Goal: Information Seeking & Learning: Check status

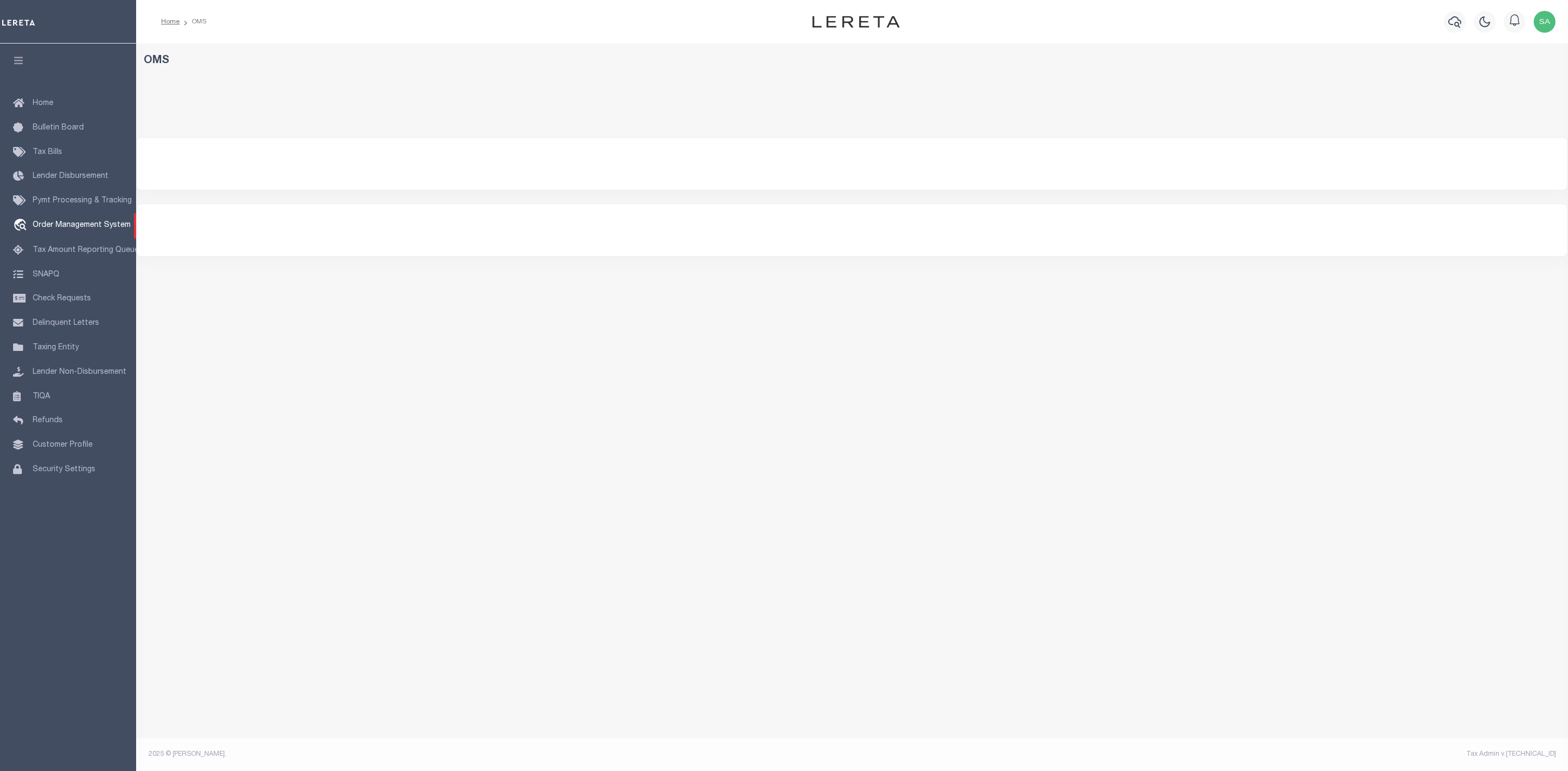
select select "200"
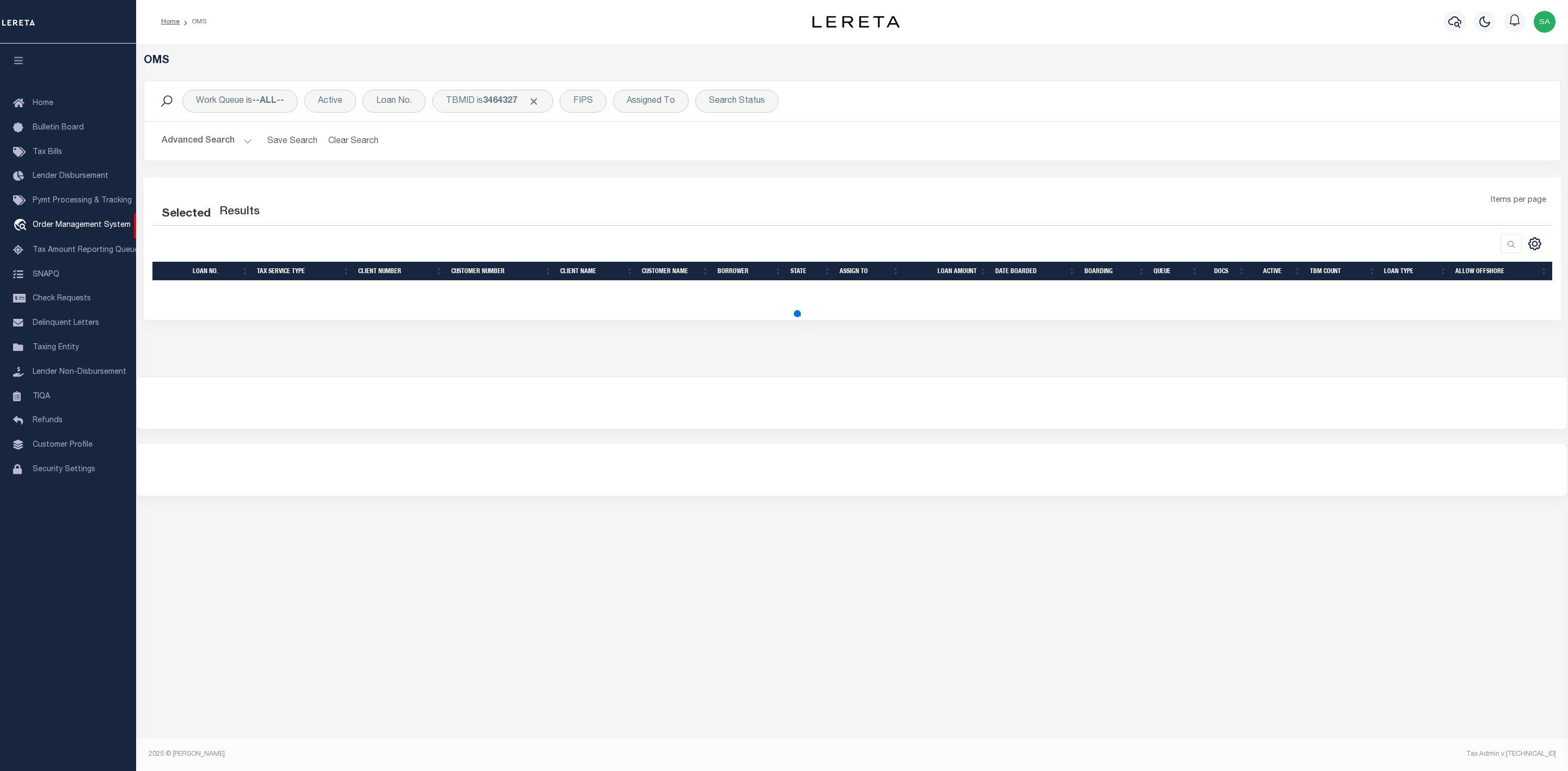
select select "200"
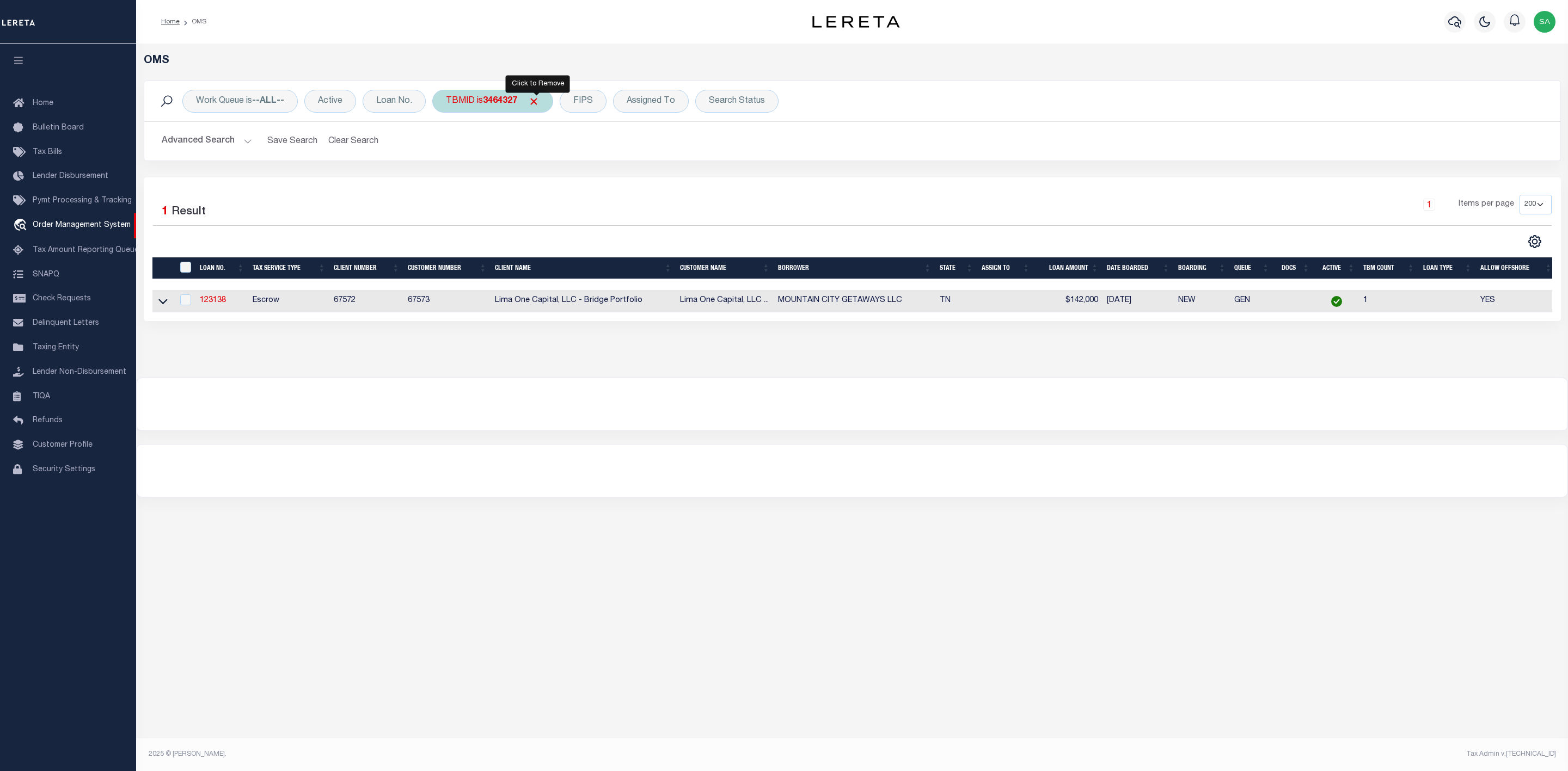
click at [538, 100] on span "Click to Remove" at bounding box center [533, 101] width 11 height 11
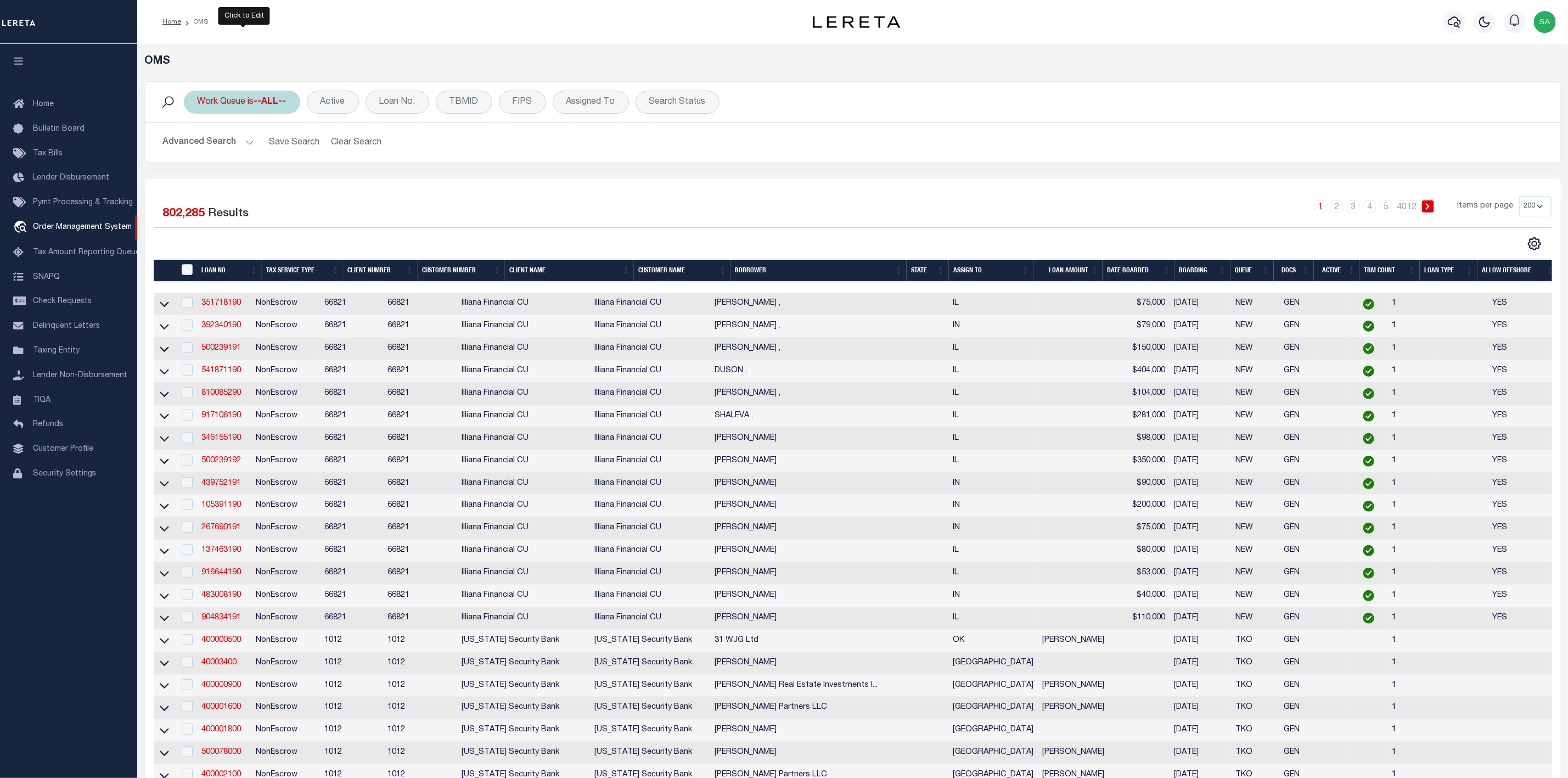
click at [262, 102] on b "--ALL--" at bounding box center [271, 102] width 33 height 9
click at [298, 133] on select "Is Contains" at bounding box center [279, 126] width 161 height 21
click at [287, 156] on select "--ALL-- General ThoughtFocus" at bounding box center [279, 156] width 161 height 21
select select "THF"
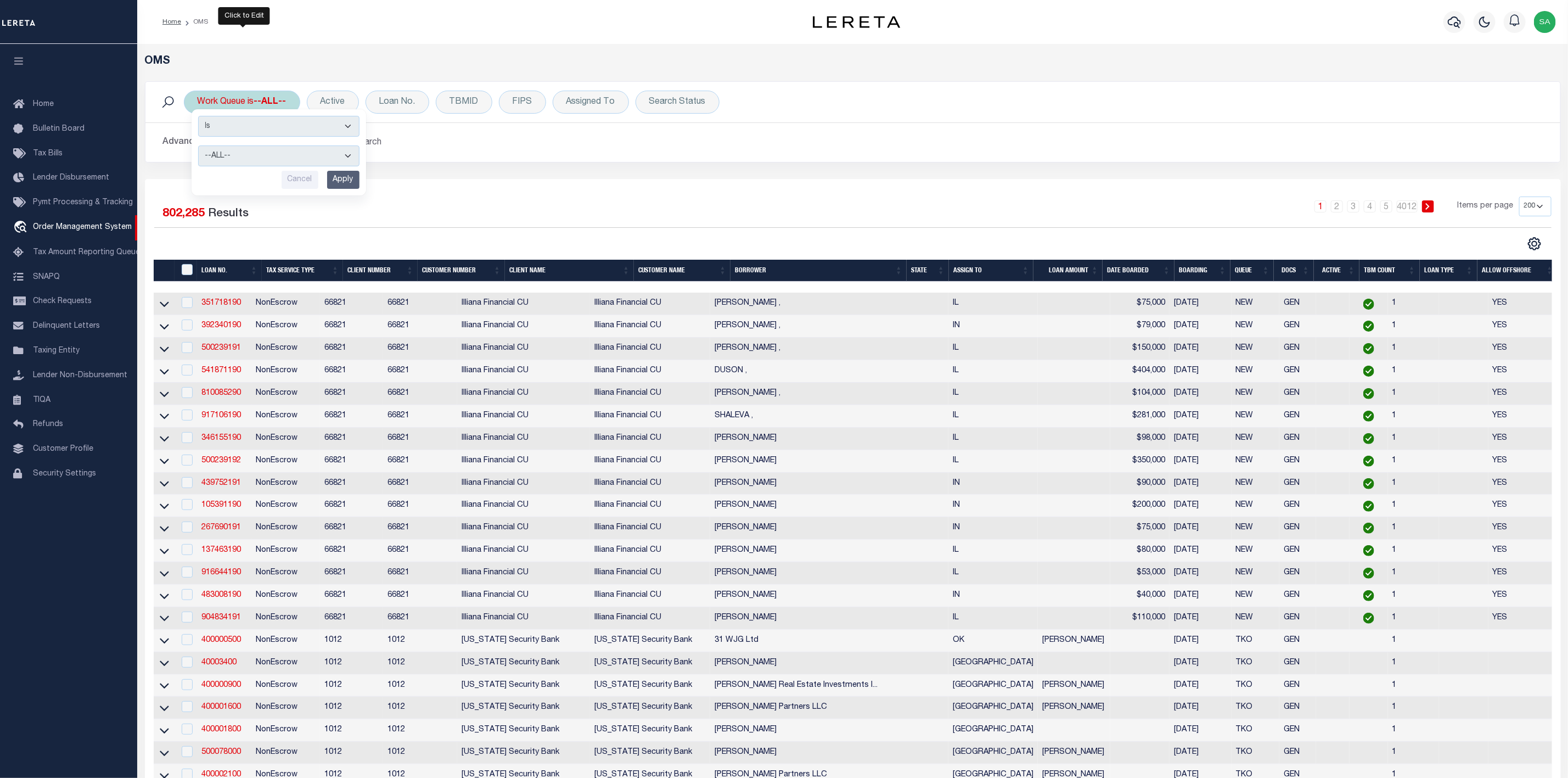
click at [198, 147] on select "--ALL-- General ThoughtFocus" at bounding box center [279, 156] width 161 height 21
click at [344, 182] on input "Apply" at bounding box center [343, 180] width 33 height 18
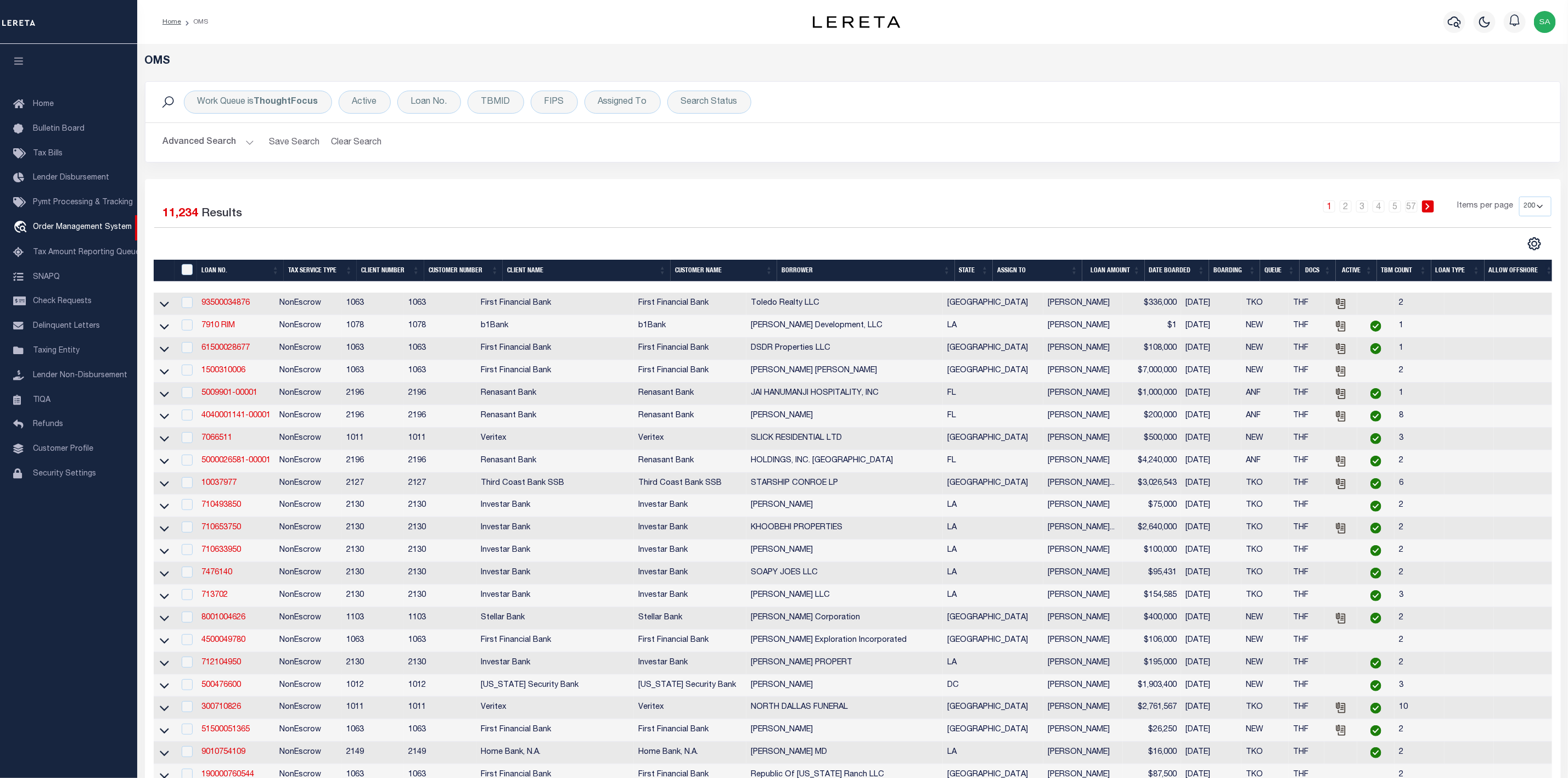
click at [1545, 205] on select "10 25 50 100 200" at bounding box center [1536, 206] width 33 height 20
click at [1520, 198] on select "10 25 50 100 200" at bounding box center [1536, 206] width 33 height 20
click at [715, 101] on div "Search Status" at bounding box center [710, 102] width 84 height 23
click at [763, 126] on select "Is Contains" at bounding box center [762, 126] width 161 height 21
click at [792, 120] on select "Is Contains" at bounding box center [762, 126] width 161 height 21
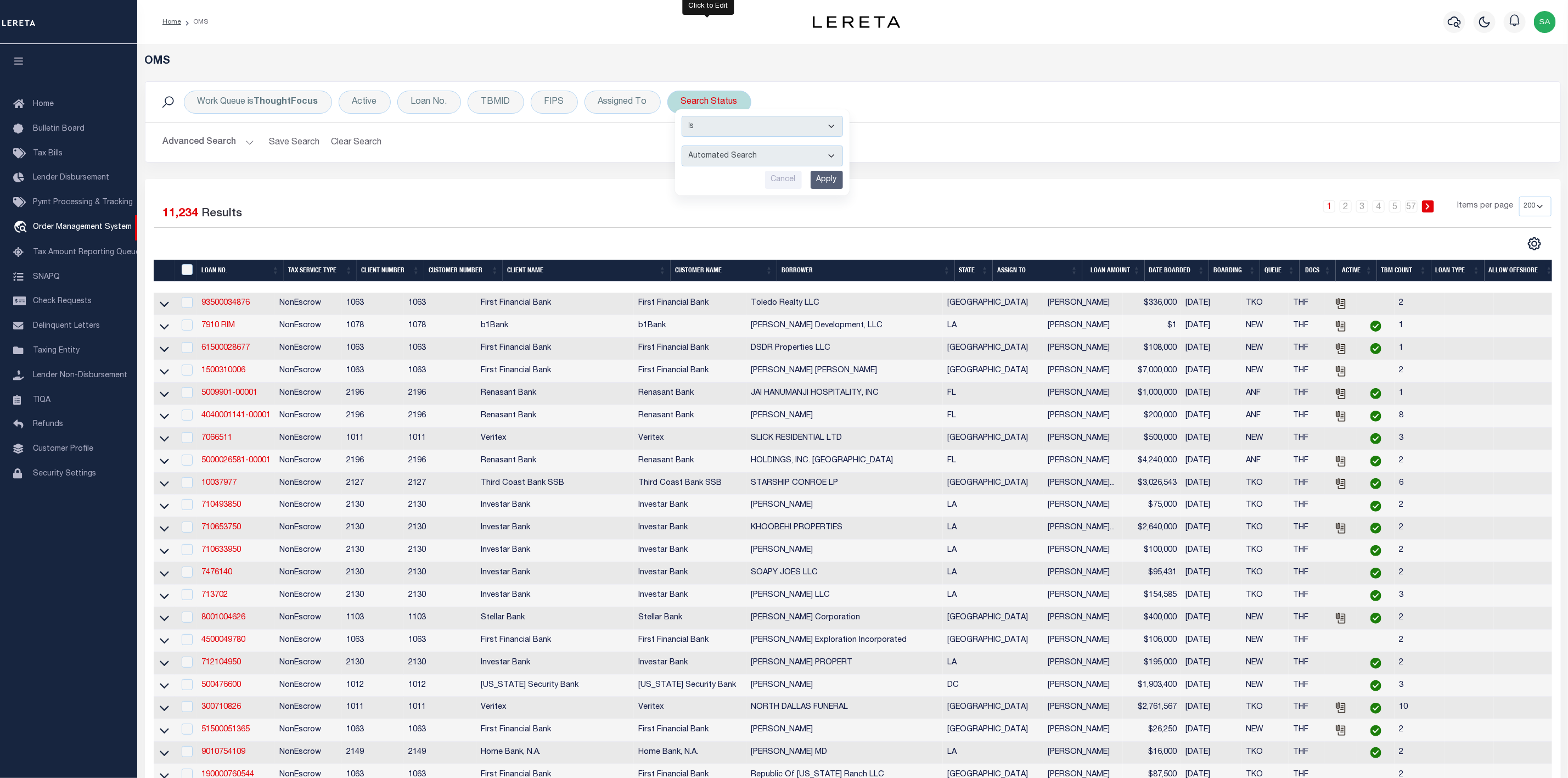
click at [784, 153] on select "Automated Search Bad Parcel Complete Duplicate Parcel High Dollar Reporting In …" at bounding box center [762, 156] width 161 height 21
select select "RD"
click at [682, 147] on select "Automated Search Bad Parcel Complete Duplicate Parcel High Dollar Reporting In …" at bounding box center [762, 156] width 161 height 21
click at [837, 184] on input "Apply" at bounding box center [827, 180] width 33 height 18
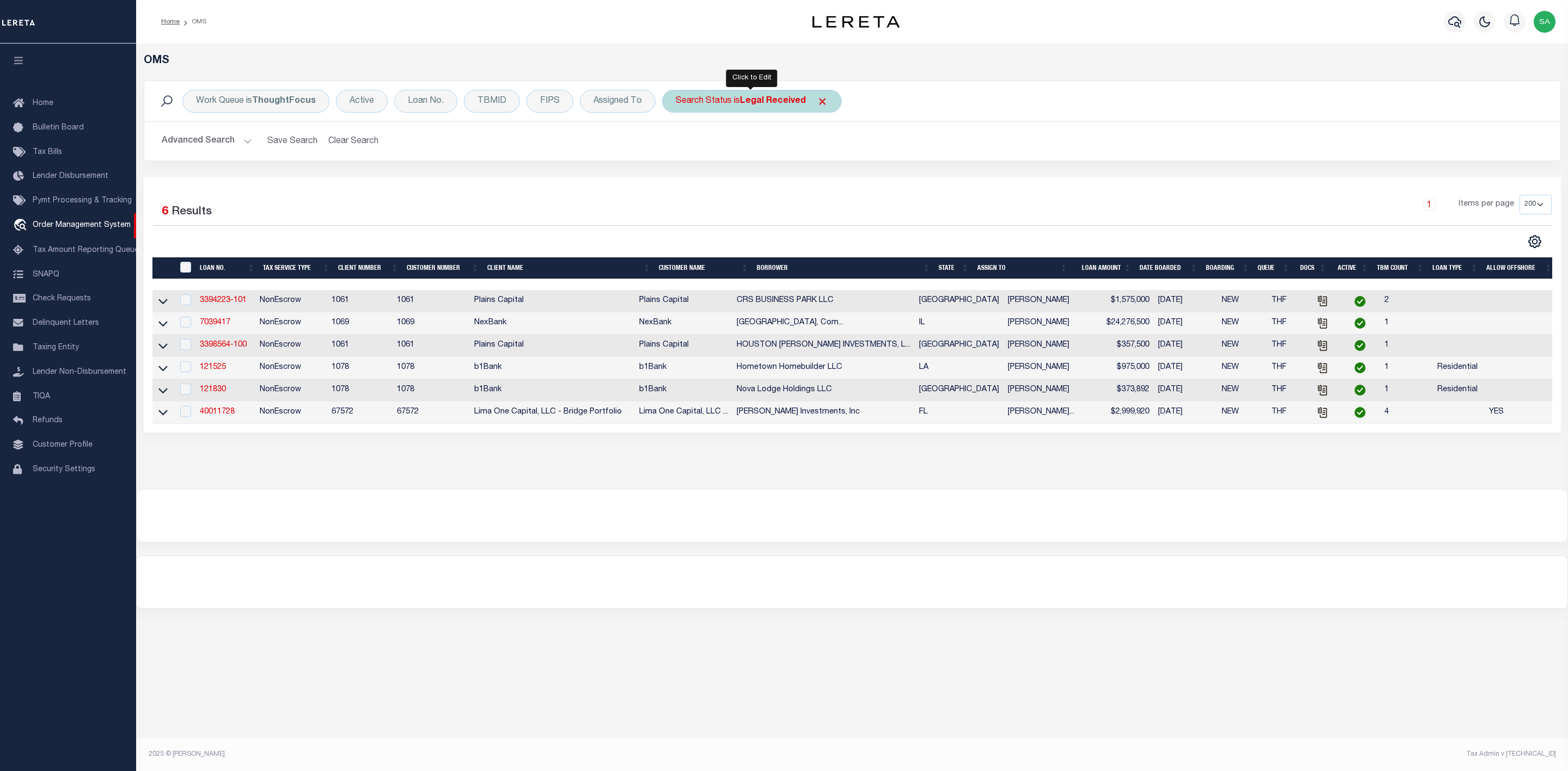
click at [773, 103] on b "Legal Received" at bounding box center [773, 101] width 66 height 9
click at [758, 159] on select "Automated Search Bad Parcel Complete Duplicate Parcel High Dollar Reporting In …" at bounding box center [756, 154] width 160 height 21
select select "IP"
click at [676, 146] on select "Automated Search Bad Parcel Complete Duplicate Parcel High Dollar Reporting In …" at bounding box center [756, 154] width 160 height 21
click at [820, 175] on input "Apply" at bounding box center [820, 178] width 32 height 18
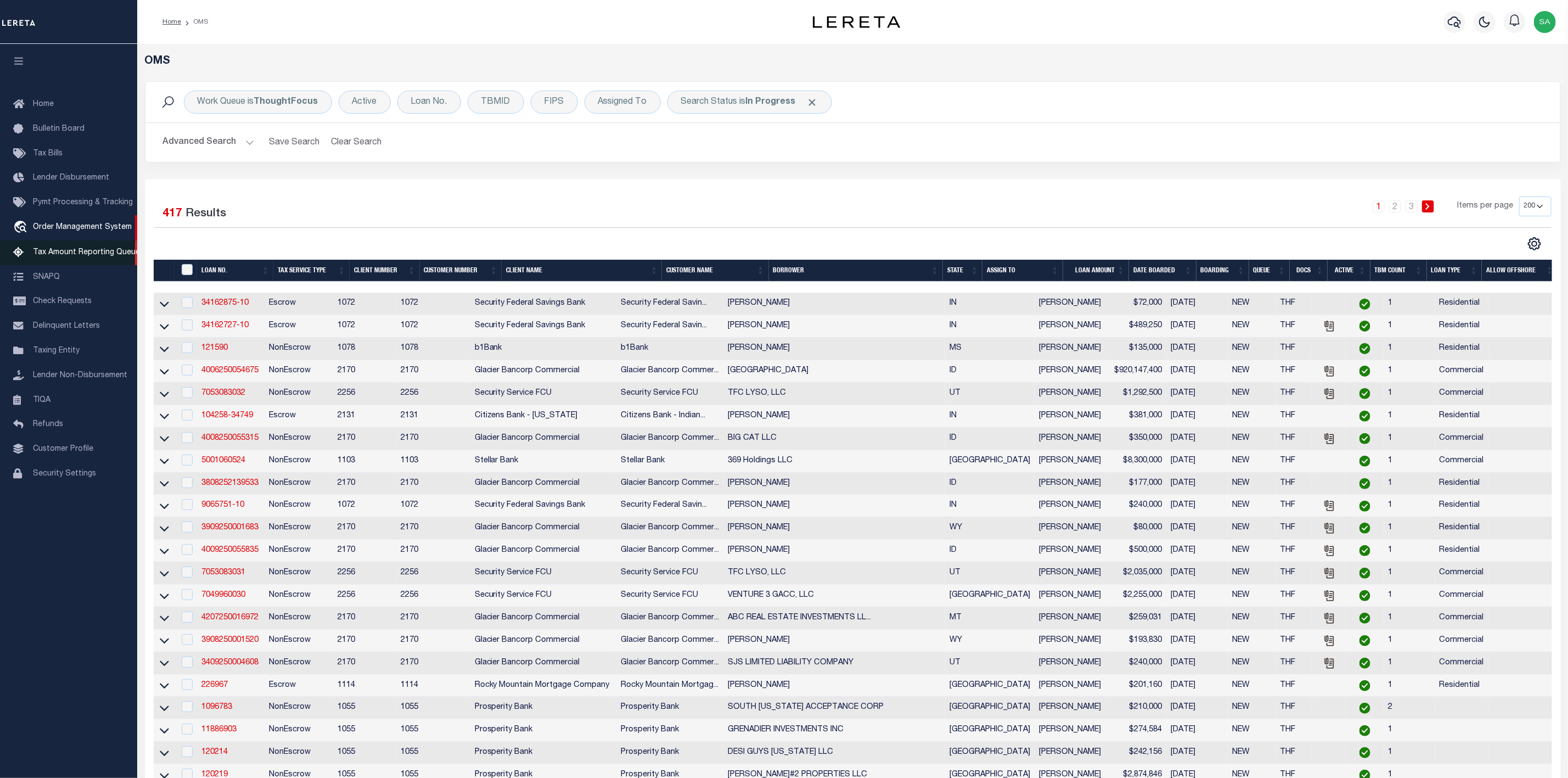
click at [74, 253] on span "Tax Amount Reporting Queue" at bounding box center [86, 252] width 107 height 7
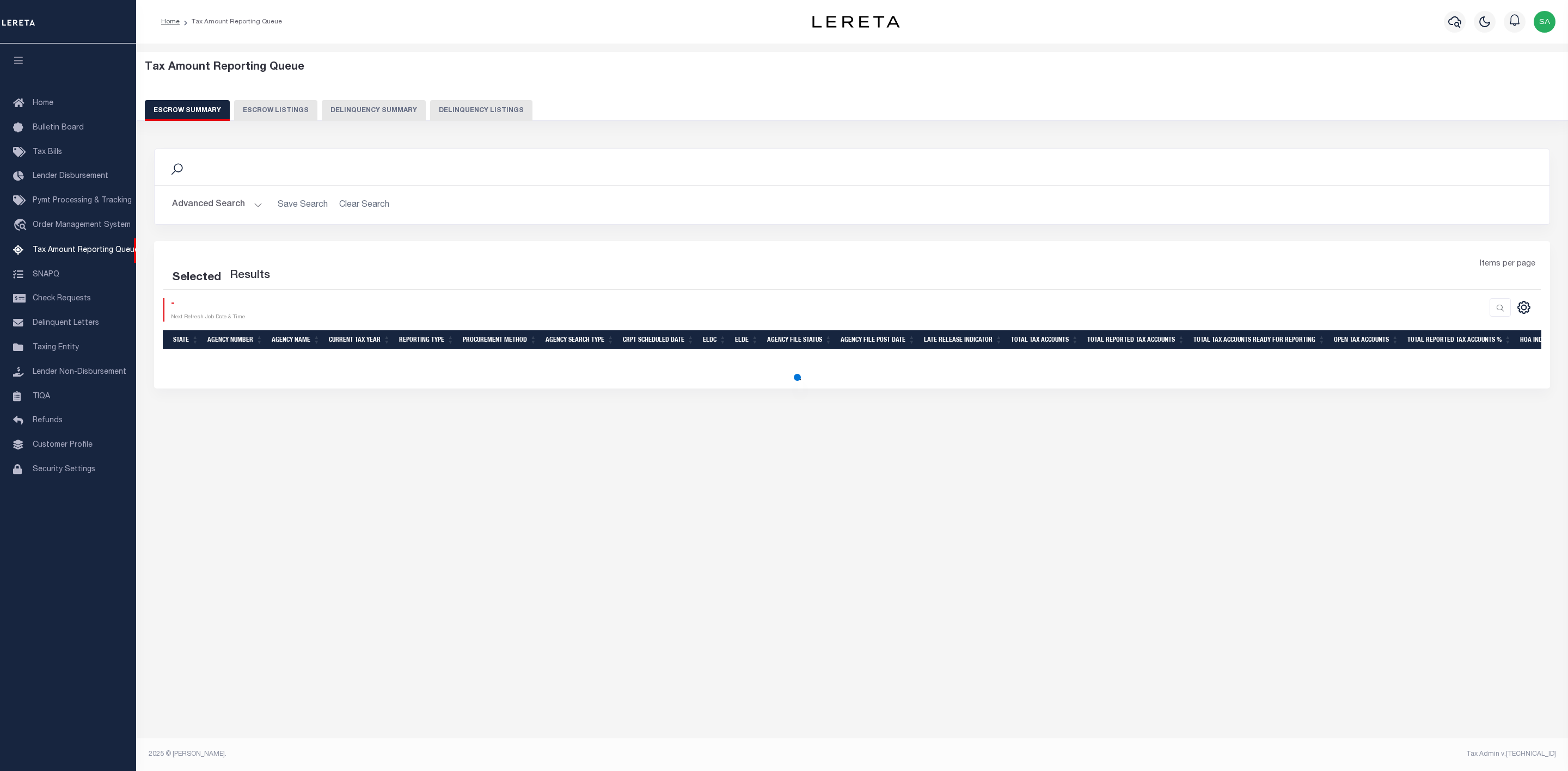
select select
select select "100"
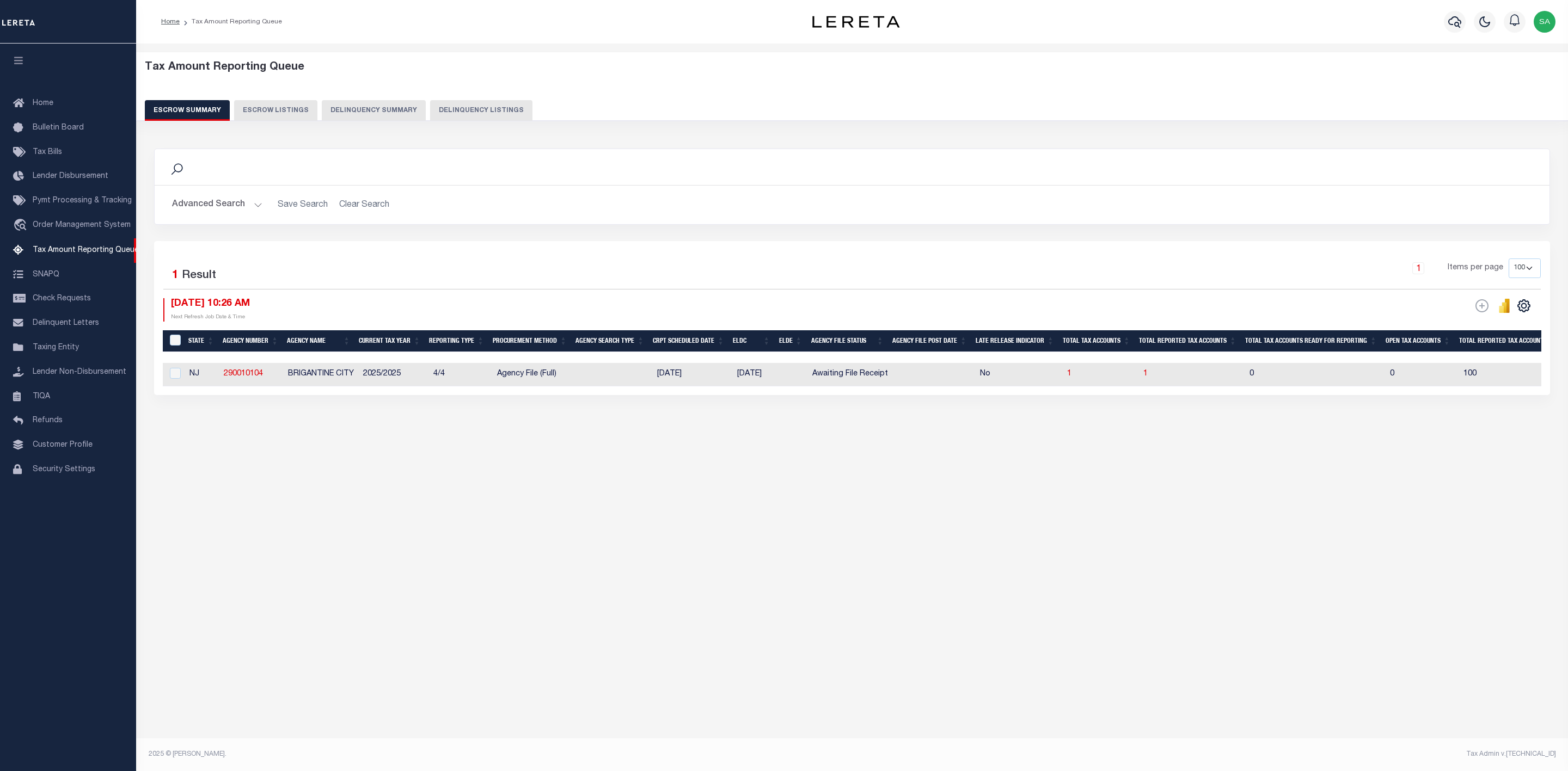
click at [251, 206] on button "Advanced Search" at bounding box center [217, 204] width 90 height 21
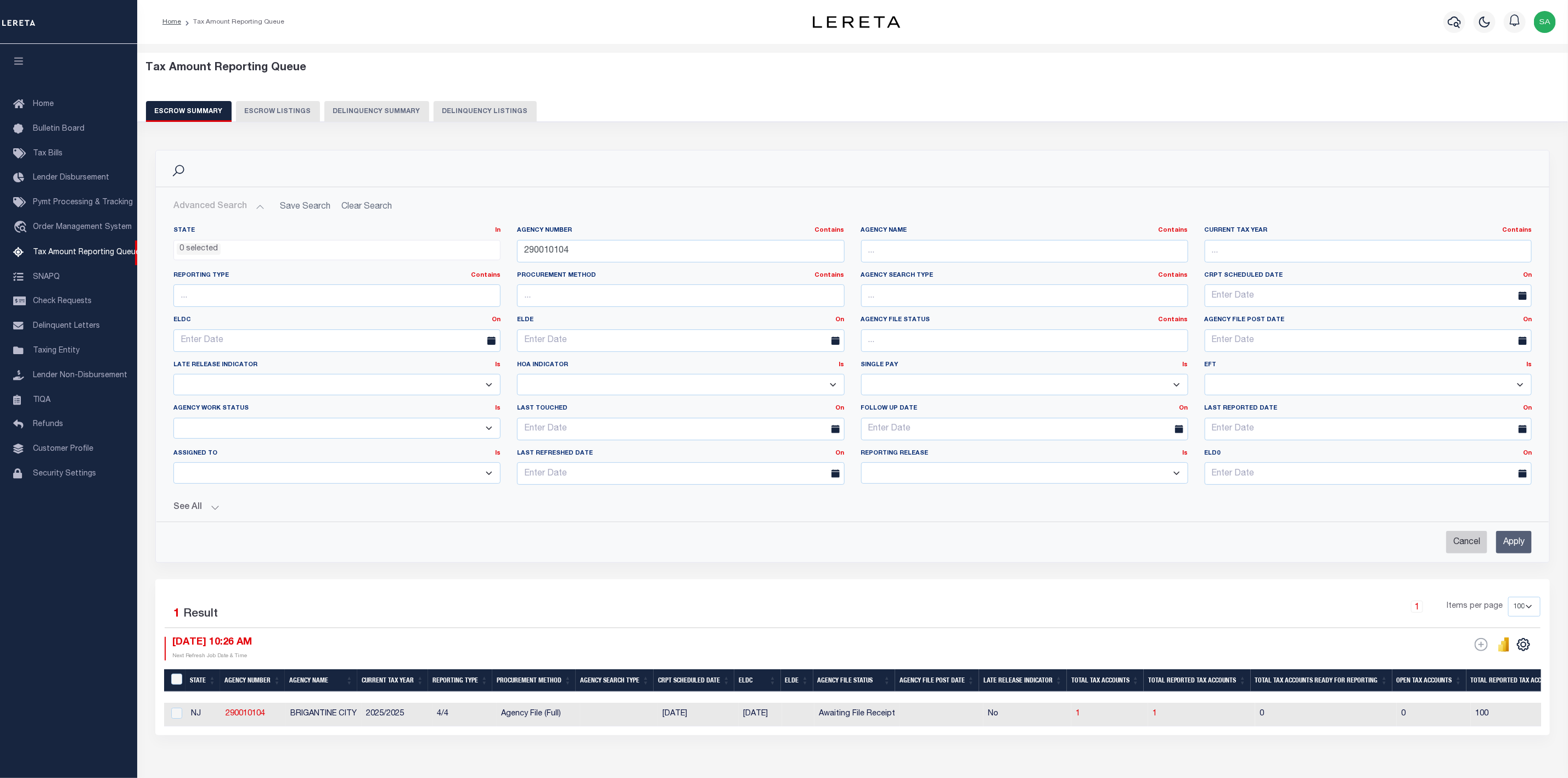
click at [1466, 543] on input "Cancel" at bounding box center [1467, 542] width 41 height 22
checkbox input "true"
select select
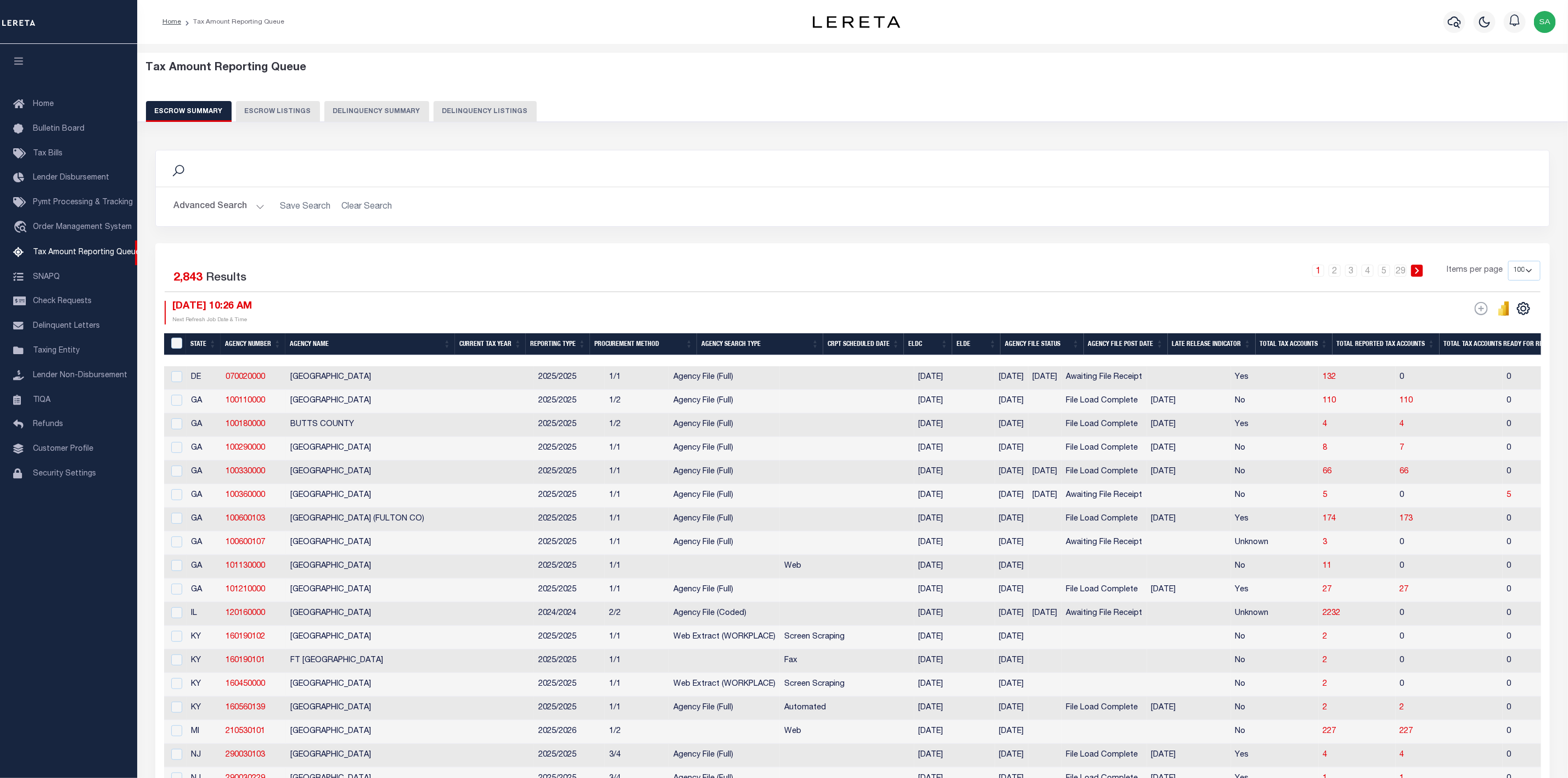
click at [254, 207] on button "Advanced Search" at bounding box center [219, 206] width 91 height 21
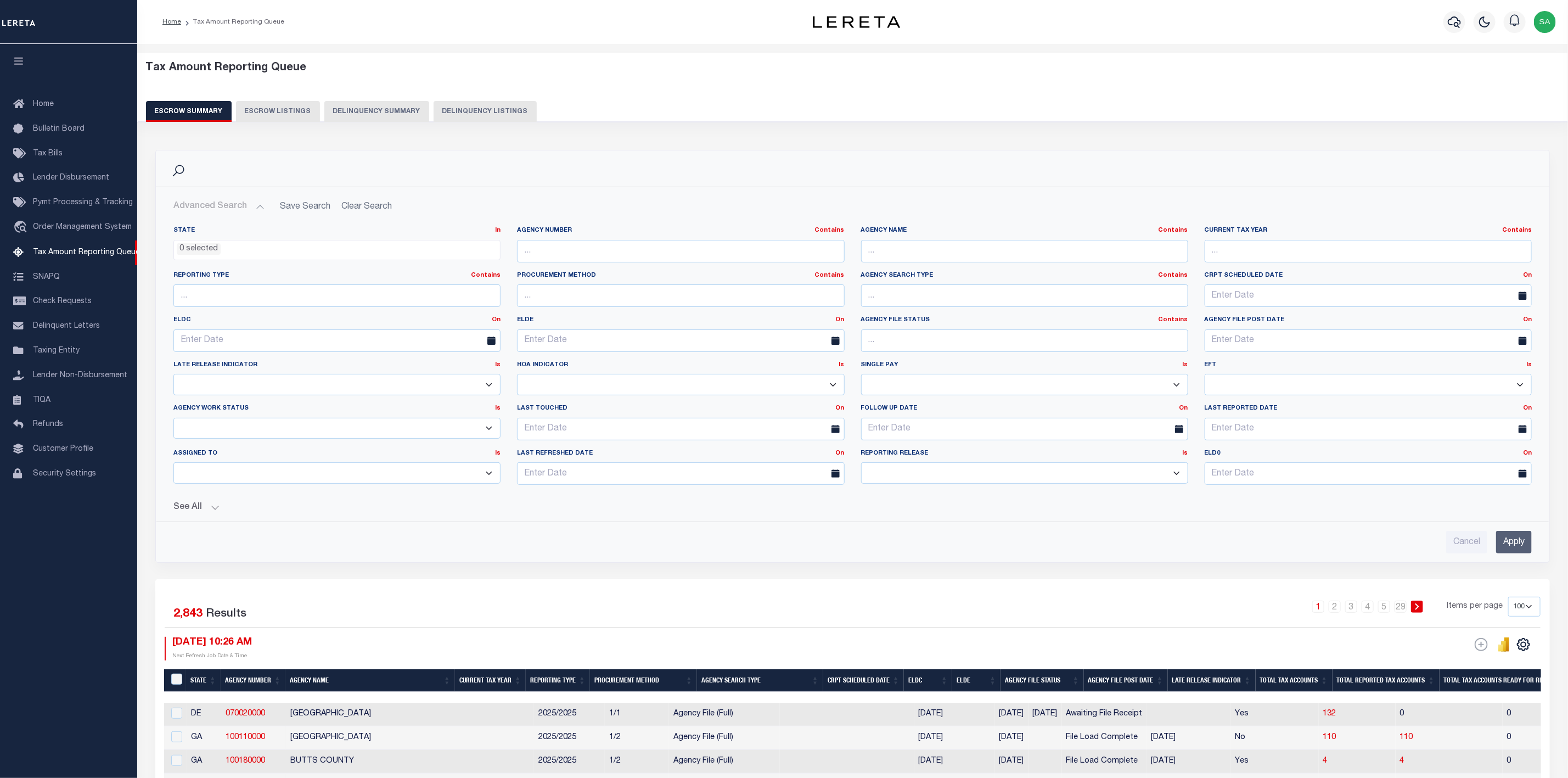
click at [1516, 292] on span at bounding box center [1526, 295] width 28 height 22
click at [1520, 294] on icon at bounding box center [1523, 296] width 8 height 8
click at [1332, 299] on input "text" at bounding box center [1368, 295] width 327 height 22
click at [1290, 360] on span "1" at bounding box center [1289, 359] width 21 height 21
type input "[DATE]"
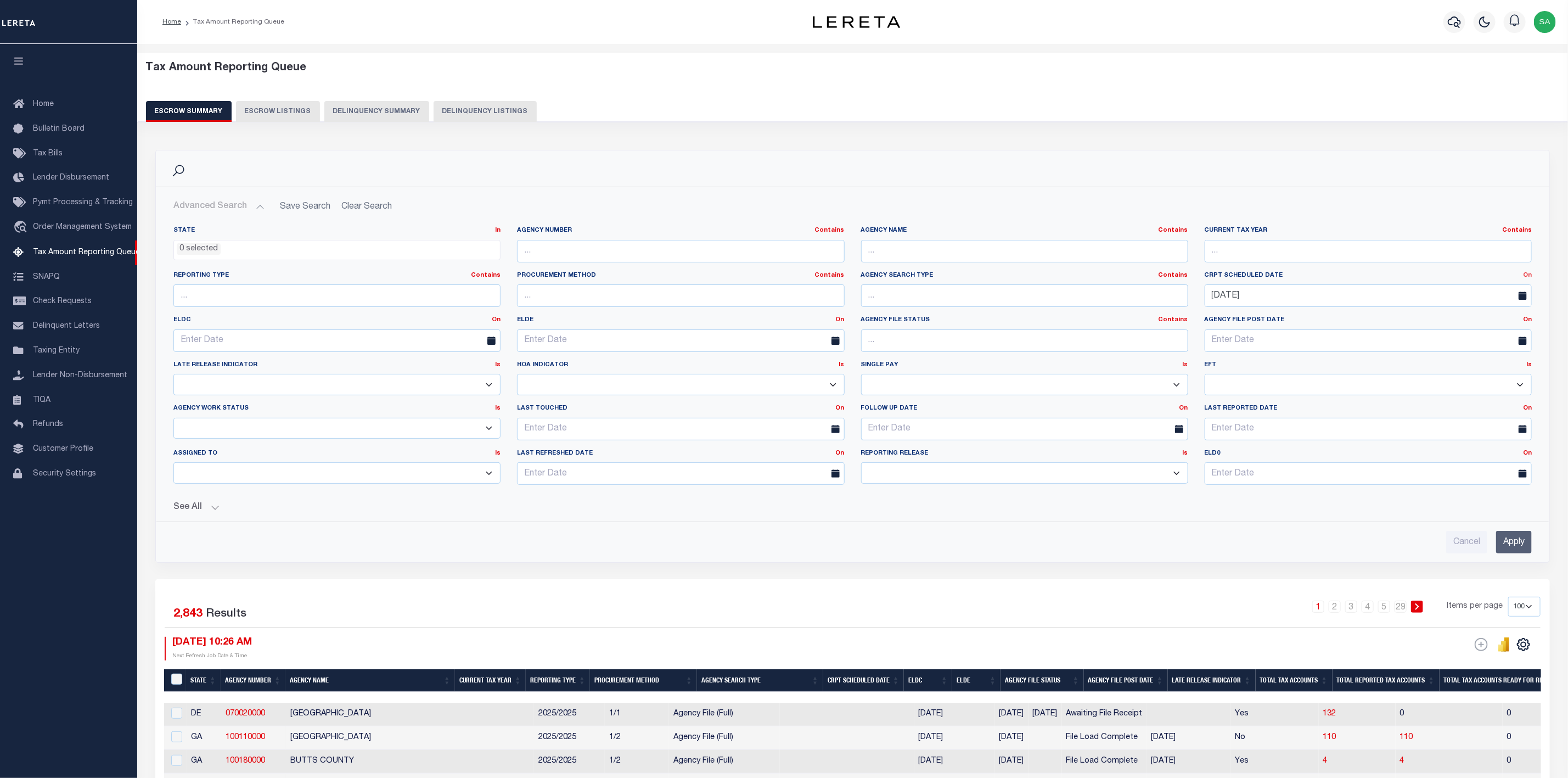
click at [1528, 277] on link "On" at bounding box center [1527, 275] width 9 height 6
click at [1469, 335] on link "Between" at bounding box center [1488, 335] width 87 height 16
click at [1421, 299] on input "text" at bounding box center [1454, 295] width 156 height 22
click at [1507, 443] on span "31" at bounding box center [1509, 445] width 21 height 21
type input "[DATE]"
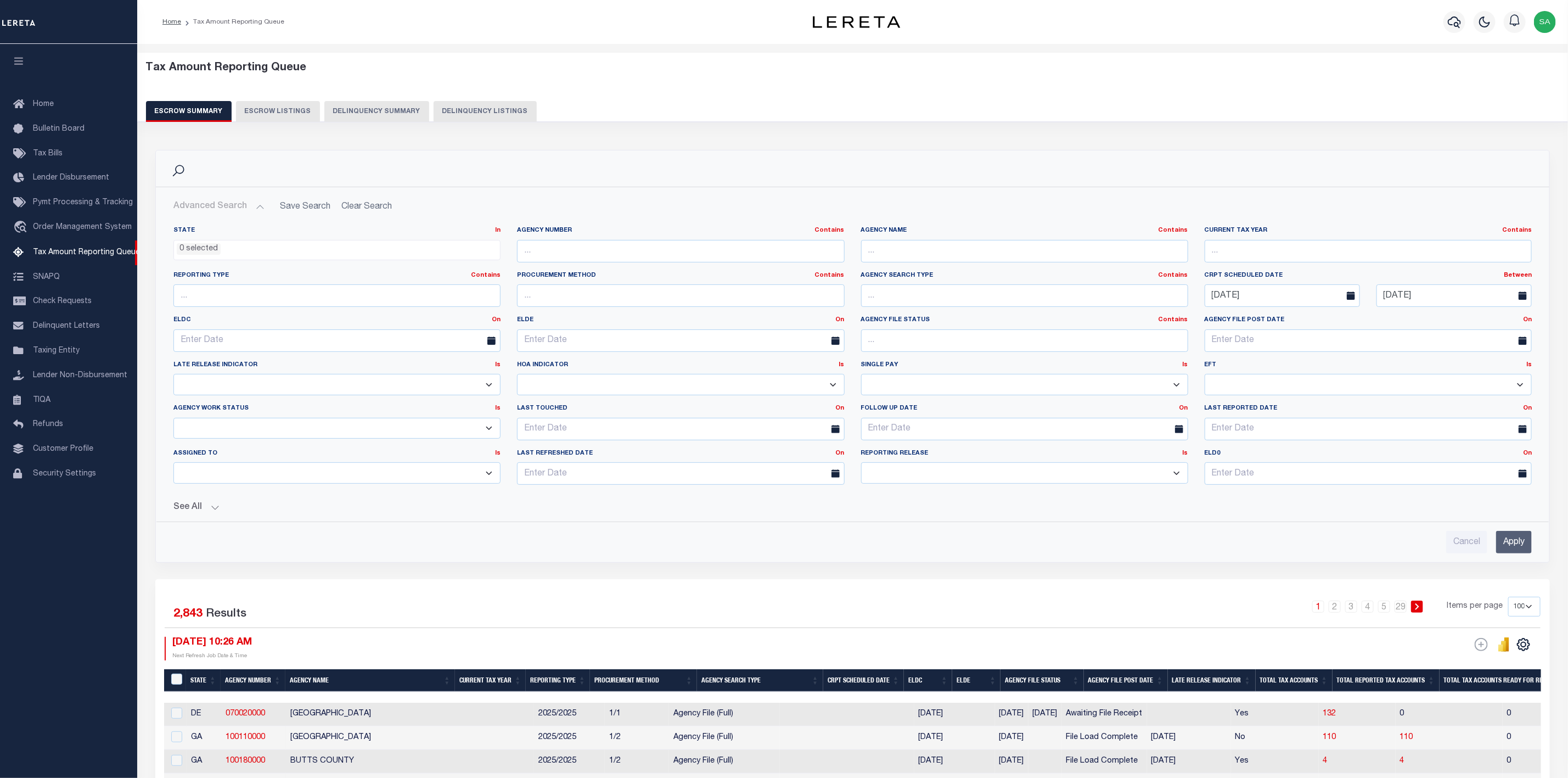
click at [213, 513] on button "See All" at bounding box center [852, 507] width 1359 height 10
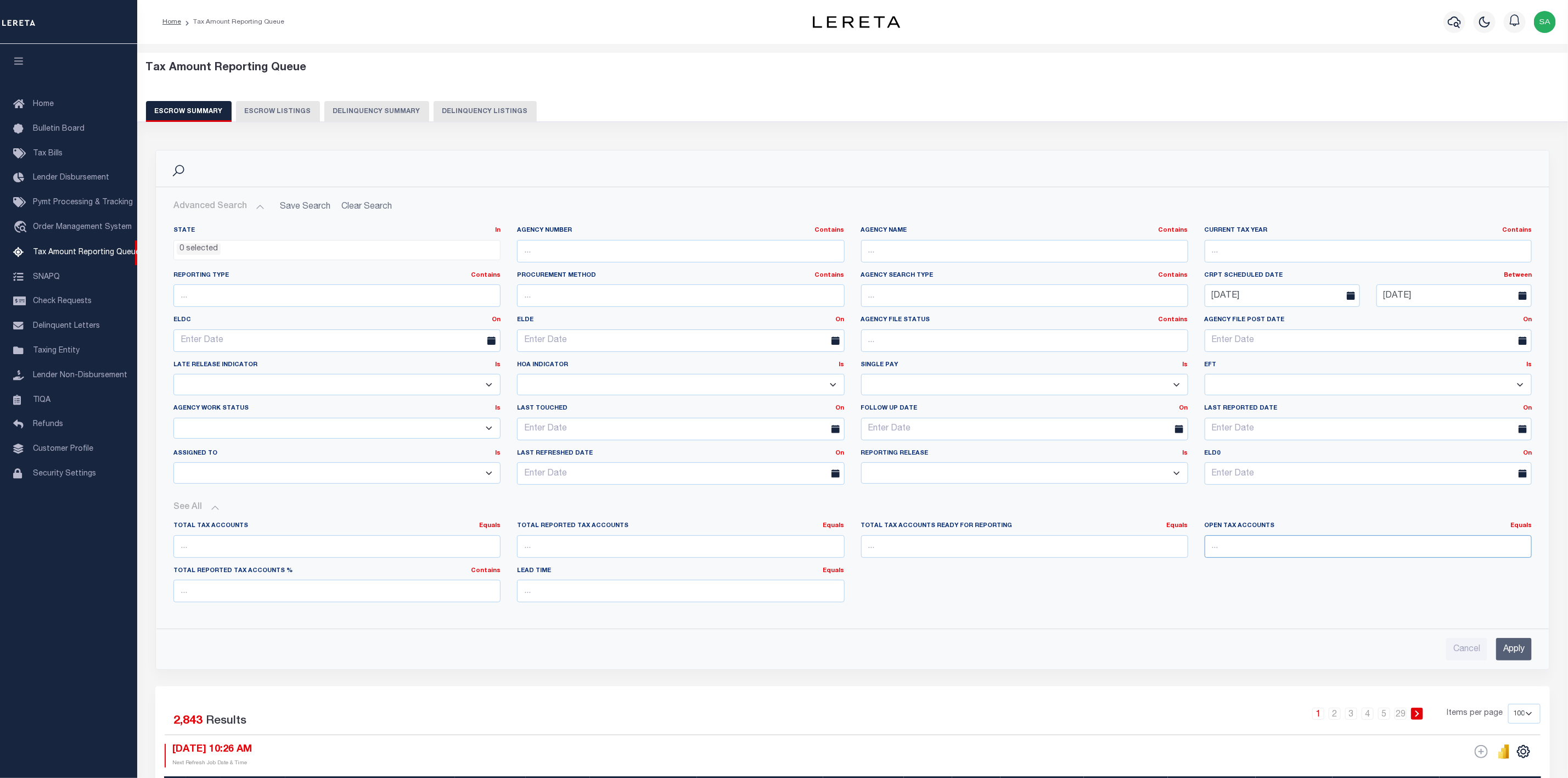
click at [1400, 549] on input "number" at bounding box center [1368, 546] width 327 height 22
click at [1520, 527] on link "Equals" at bounding box center [1521, 526] width 21 height 6
click at [1494, 572] on link "Is [GEOGRAPHIC_DATA]" at bounding box center [1471, 571] width 120 height 16
click at [1383, 558] on input "number" at bounding box center [1368, 546] width 327 height 22
type input "0"
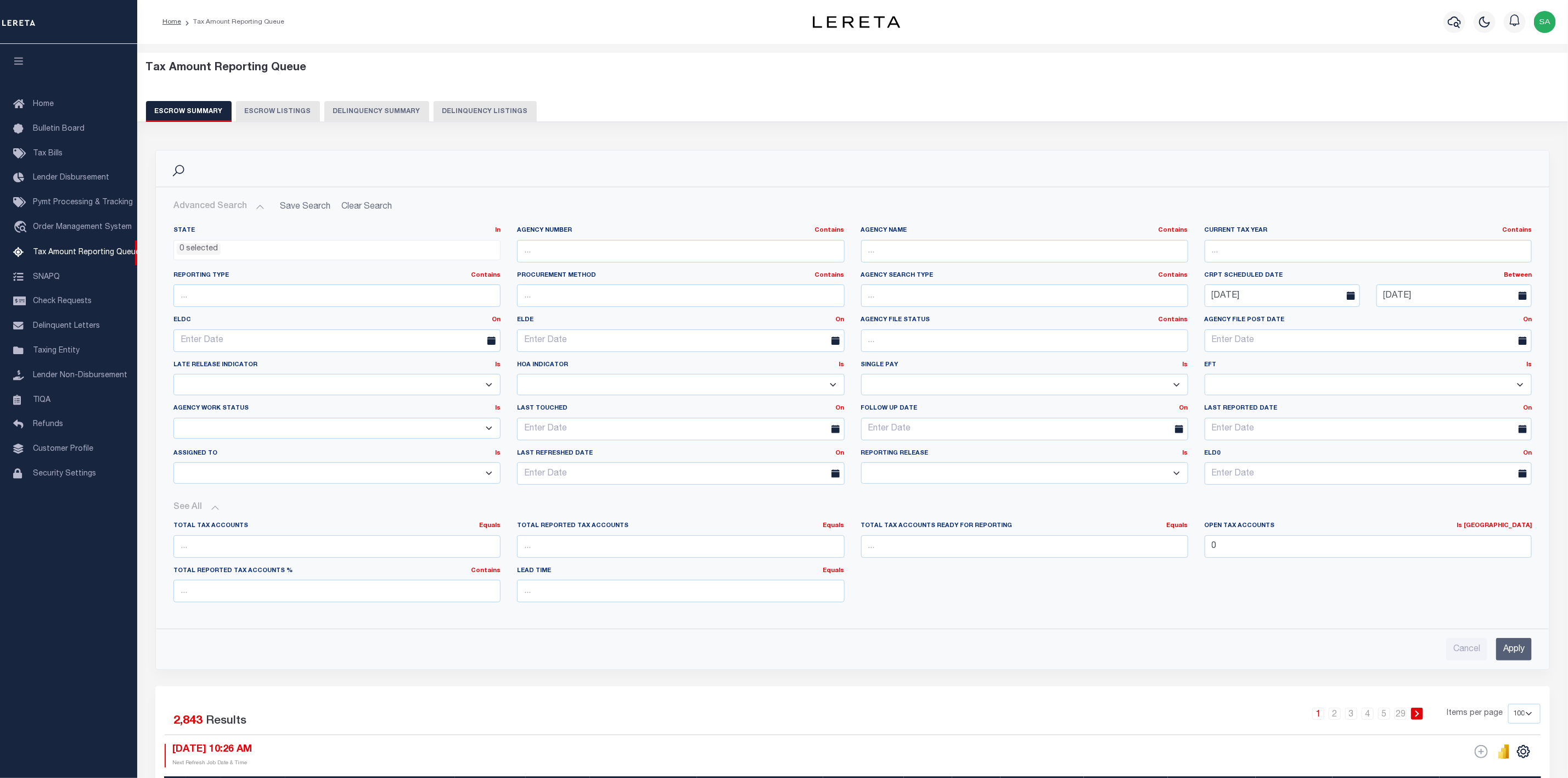
click at [1520, 656] on input "Apply" at bounding box center [1514, 649] width 35 height 22
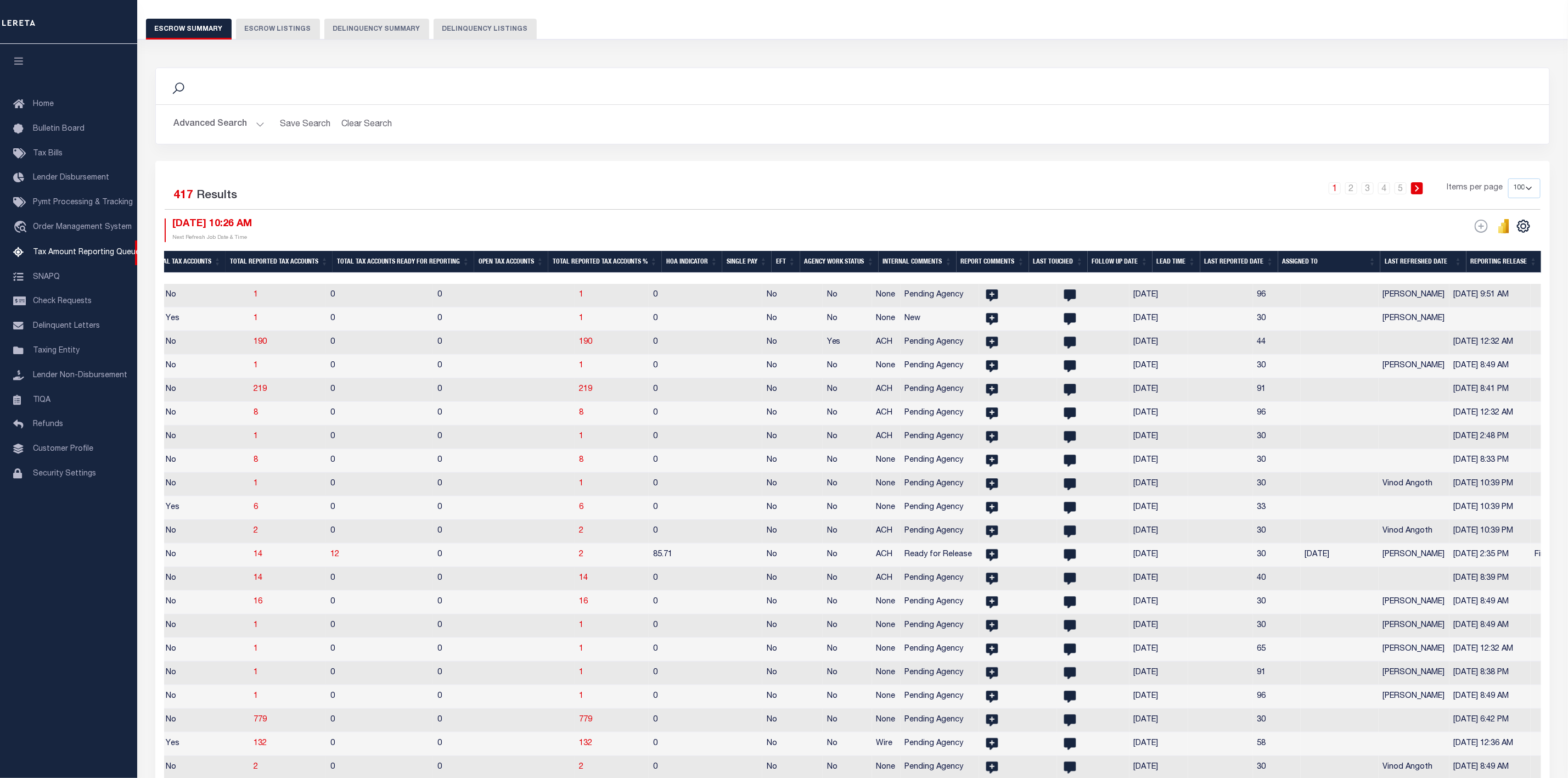
click at [1530, 185] on select "10 25 50 100 500" at bounding box center [1525, 188] width 33 height 20
select select "500"
click at [1508, 180] on select "10 25 50 100 500" at bounding box center [1525, 188] width 33 height 20
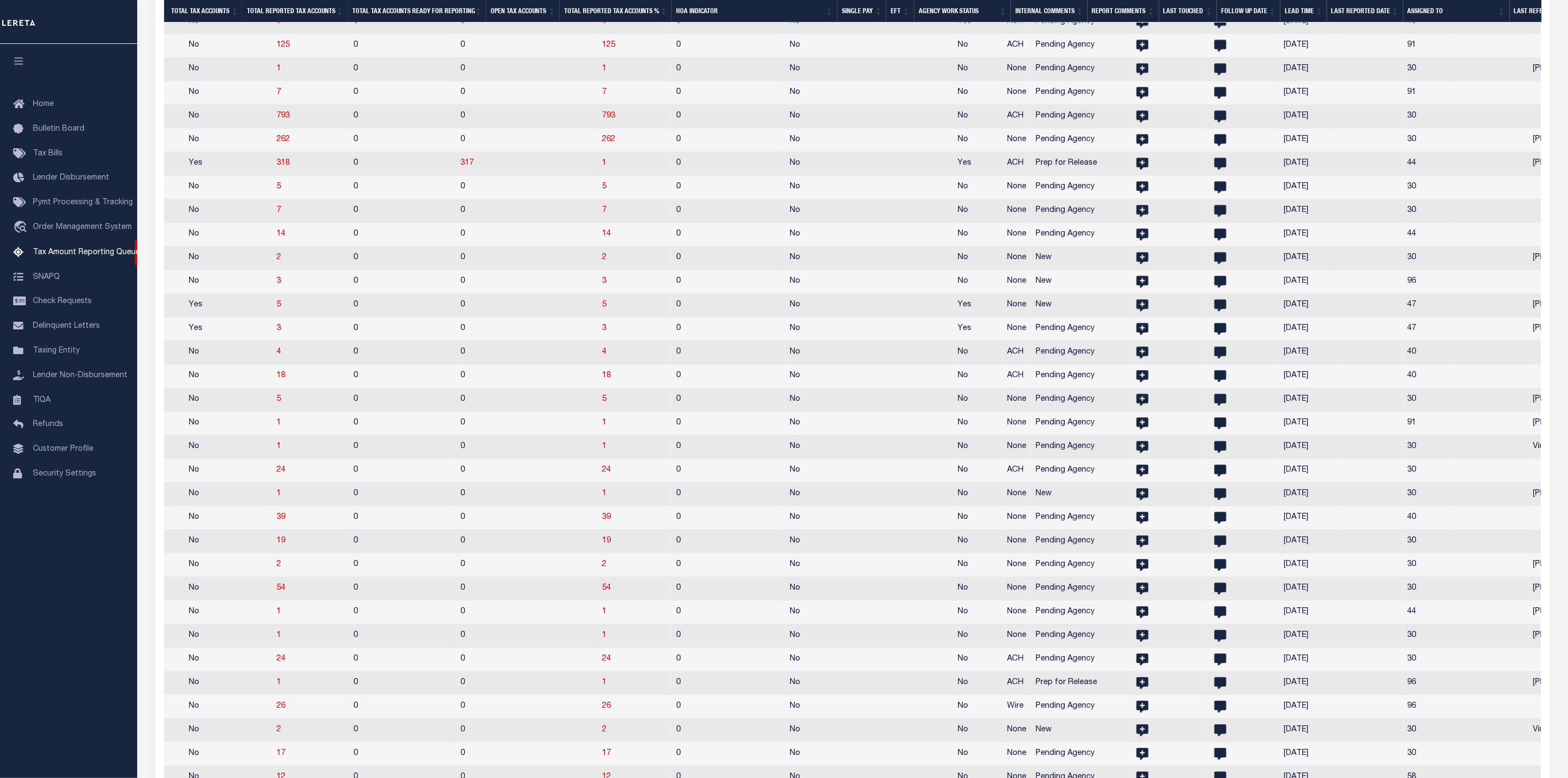
scroll to position [3213, 0]
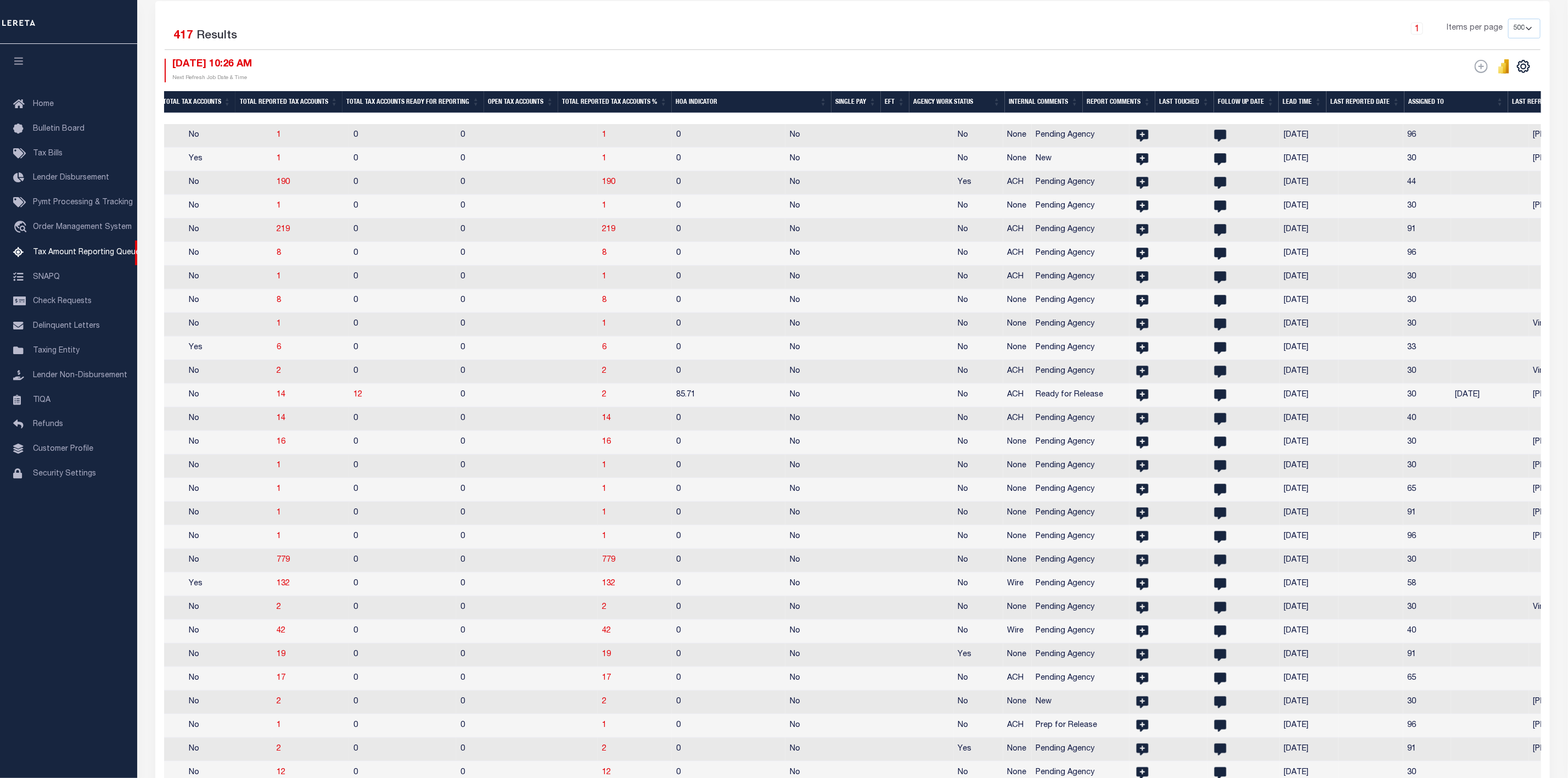
click at [1433, 99] on th "Assigned To" at bounding box center [1457, 102] width 104 height 22
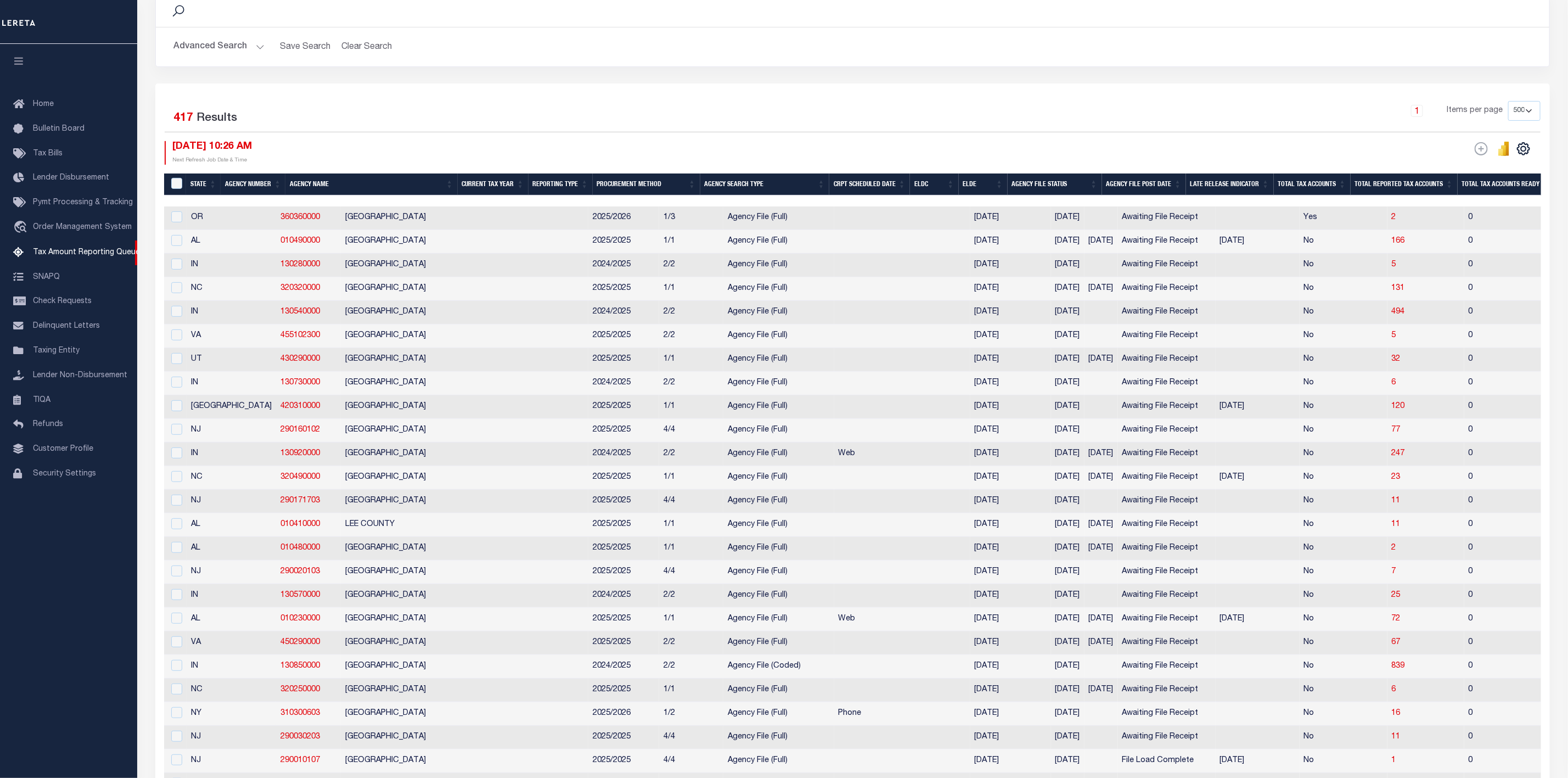
scroll to position [242, 0]
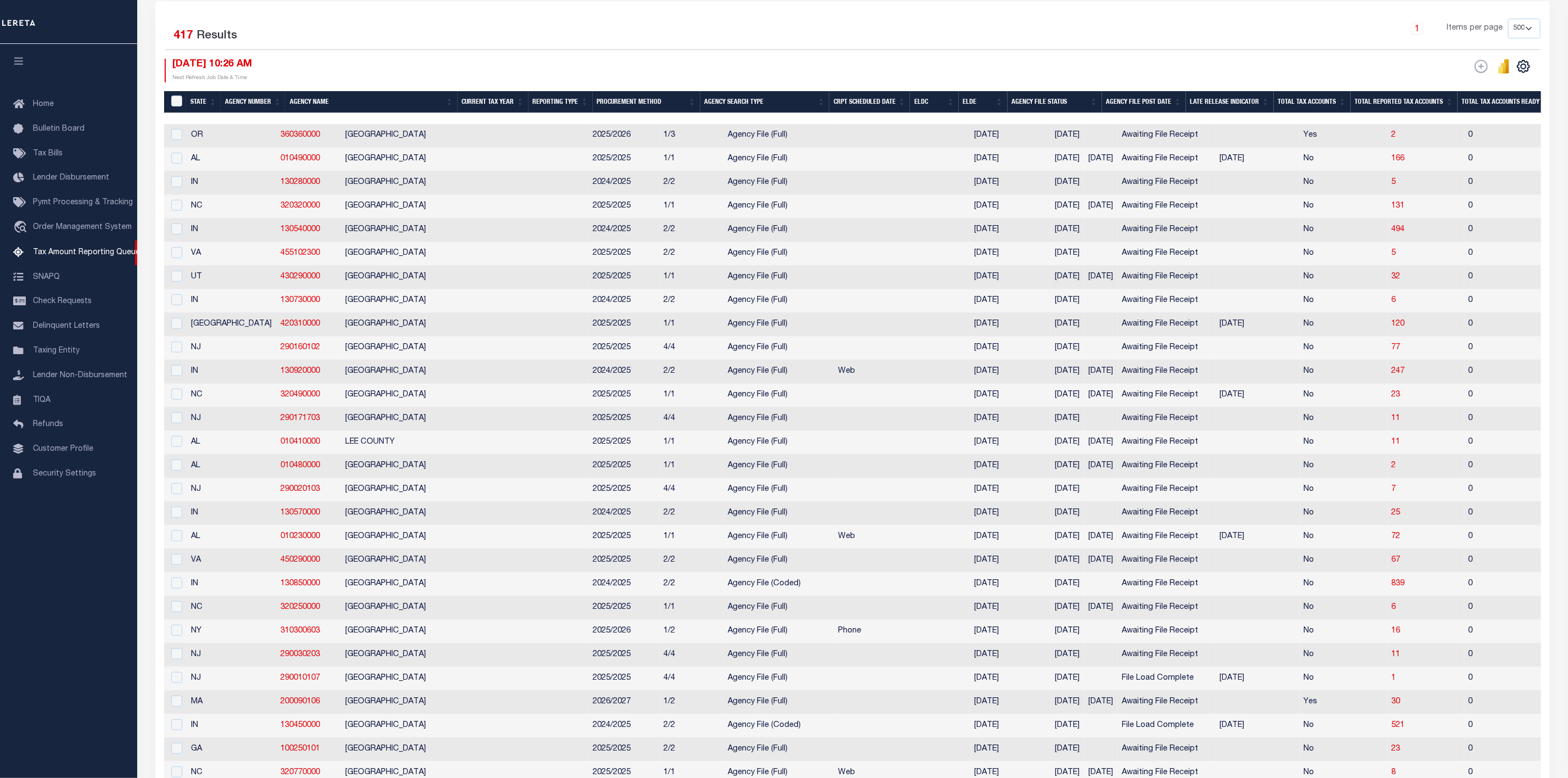
drag, startPoint x: 1527, startPoint y: 69, endPoint x: 1525, endPoint y: 87, distance: 18.1
click at [1525, 69] on icon "" at bounding box center [1524, 66] width 14 height 14
click at [1476, 87] on link "CSV" at bounding box center [1478, 84] width 107 height 21
